Goal: Task Accomplishment & Management: Use online tool/utility

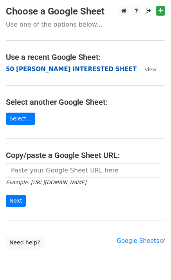
click at [34, 68] on strong "50 [PERSON_NAME] INTERESTED SHEET" at bounding box center [71, 69] width 131 height 7
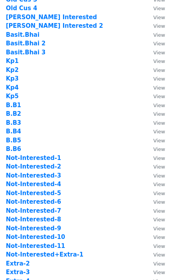
scroll to position [209, 0]
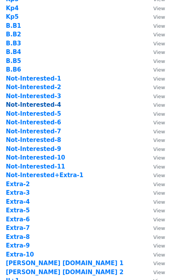
click at [45, 105] on strong "Not-Interested-4" at bounding box center [33, 104] width 55 height 7
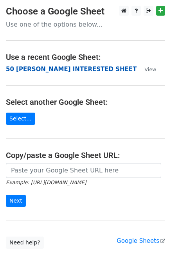
click at [39, 69] on strong "50 [PERSON_NAME] INTERESTED SHEET" at bounding box center [71, 69] width 131 height 7
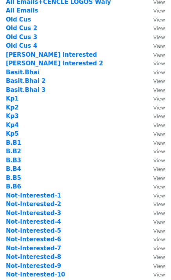
scroll to position [209, 0]
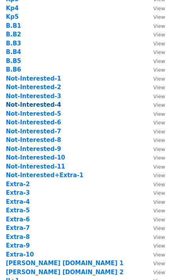
click at [47, 106] on strong "Not-Interested-4" at bounding box center [33, 104] width 55 height 7
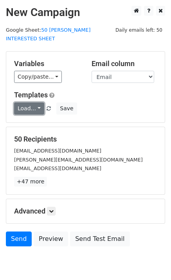
click at [36, 103] on link "Load..." at bounding box center [29, 109] width 30 height 12
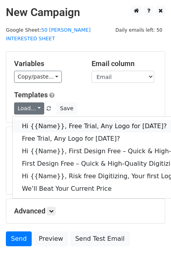
click at [46, 120] on link "Hi {{Name}}, Free Trial, Any Logo for today?" at bounding box center [125, 126] width 225 height 13
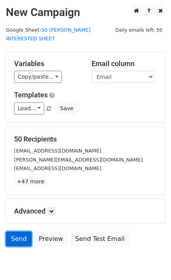
click at [16, 232] on link "Send" at bounding box center [19, 239] width 26 height 15
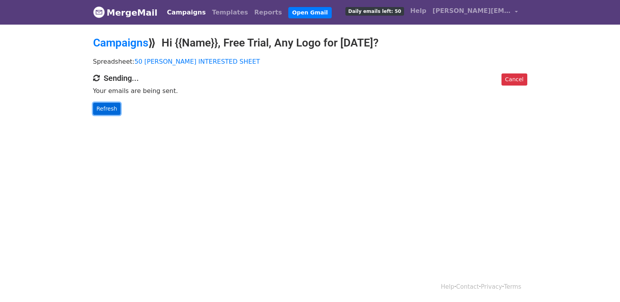
click at [102, 105] on link "Refresh" at bounding box center [107, 109] width 28 height 12
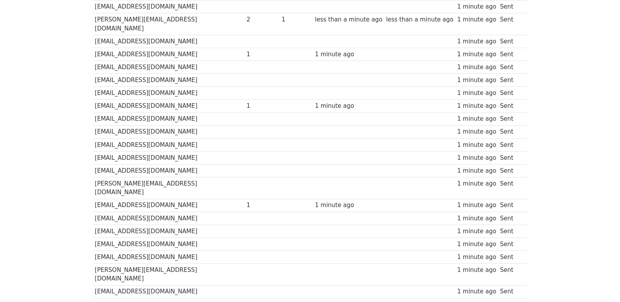
scroll to position [545, 0]
